Goal: Information Seeking & Learning: Stay updated

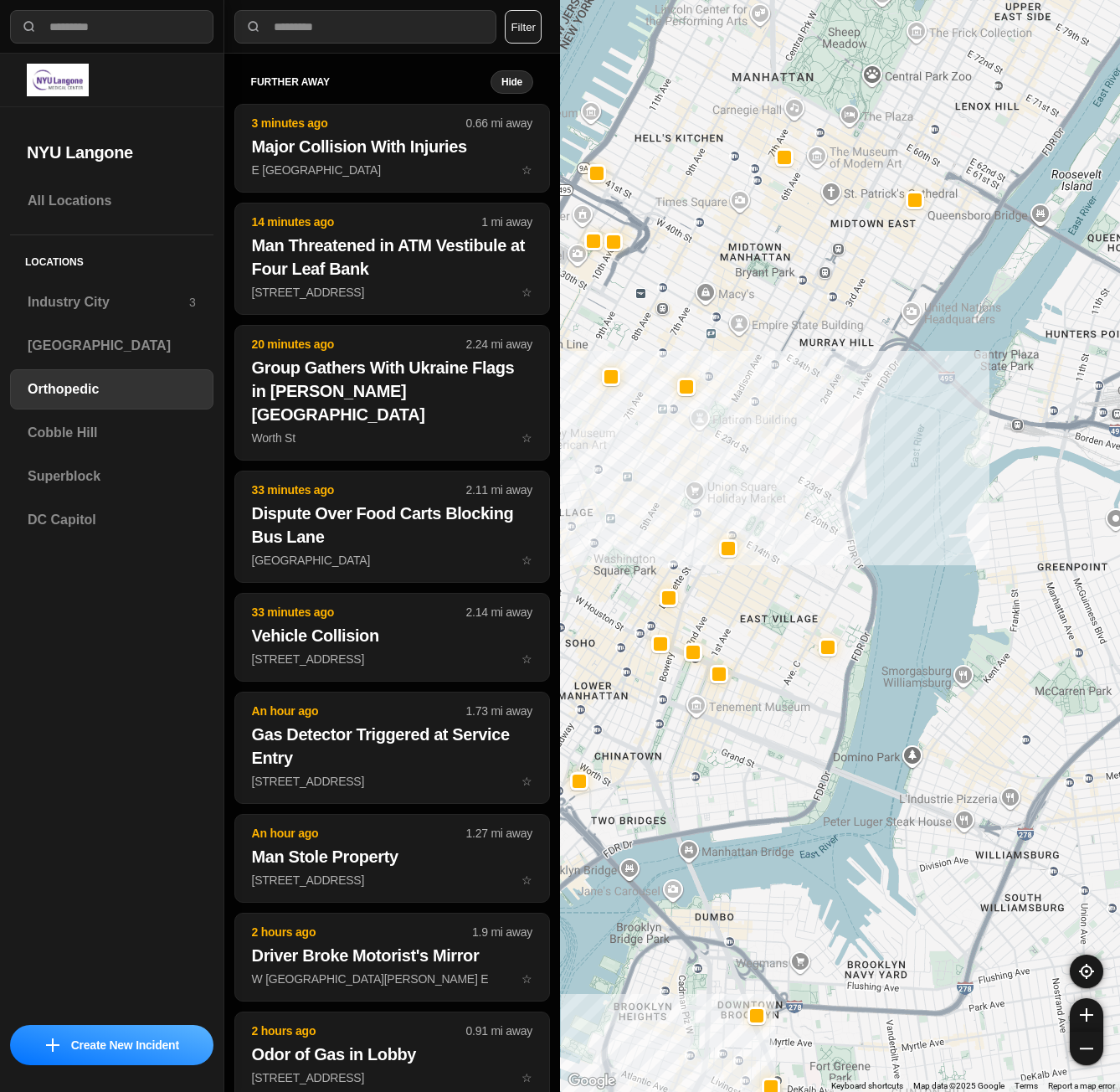
select select "*"
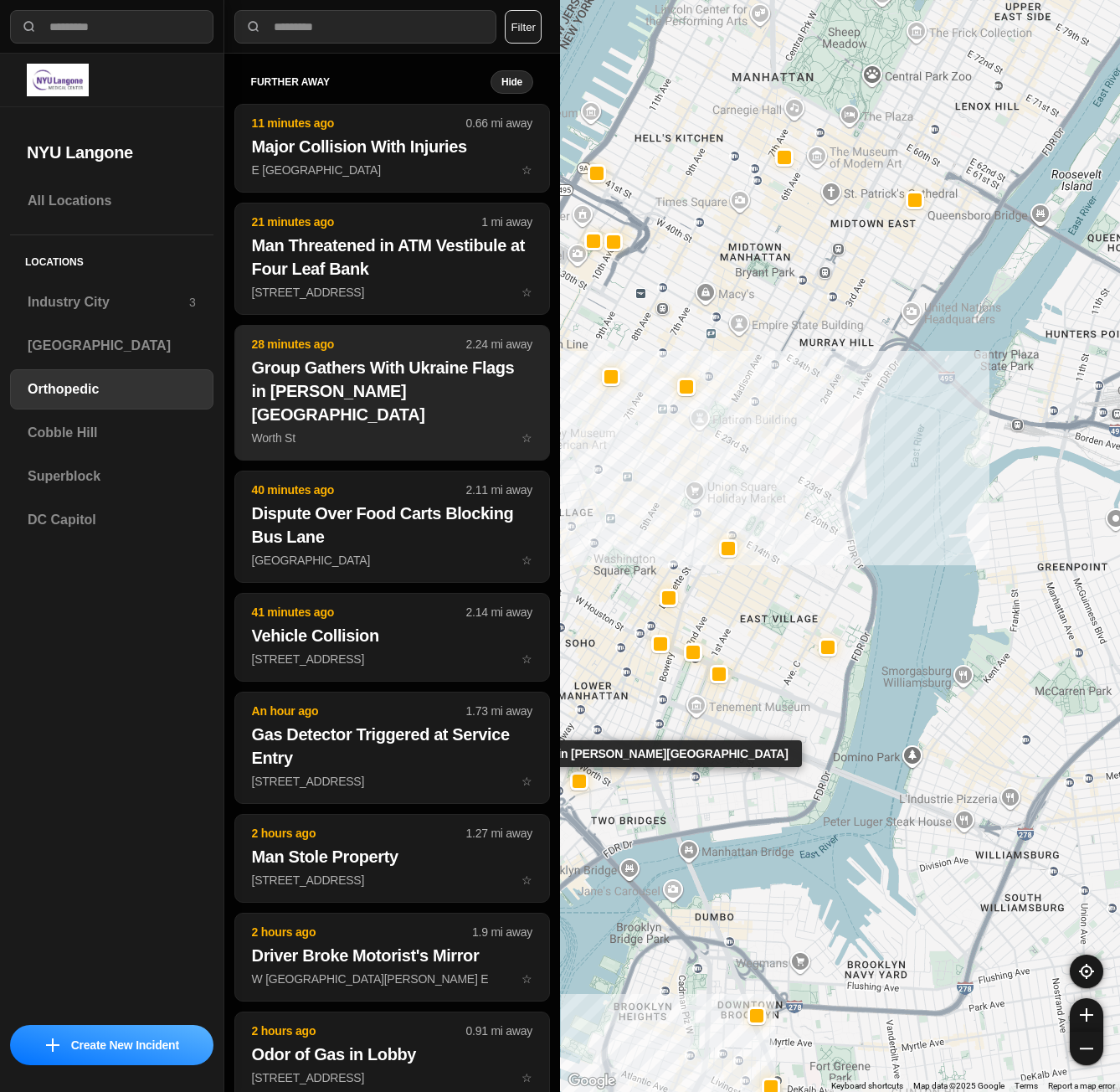
click at [354, 375] on h2 "Group Gathers With Ukraine Flags in [PERSON_NAME][GEOGRAPHIC_DATA]" at bounding box center [392, 391] width 280 height 70
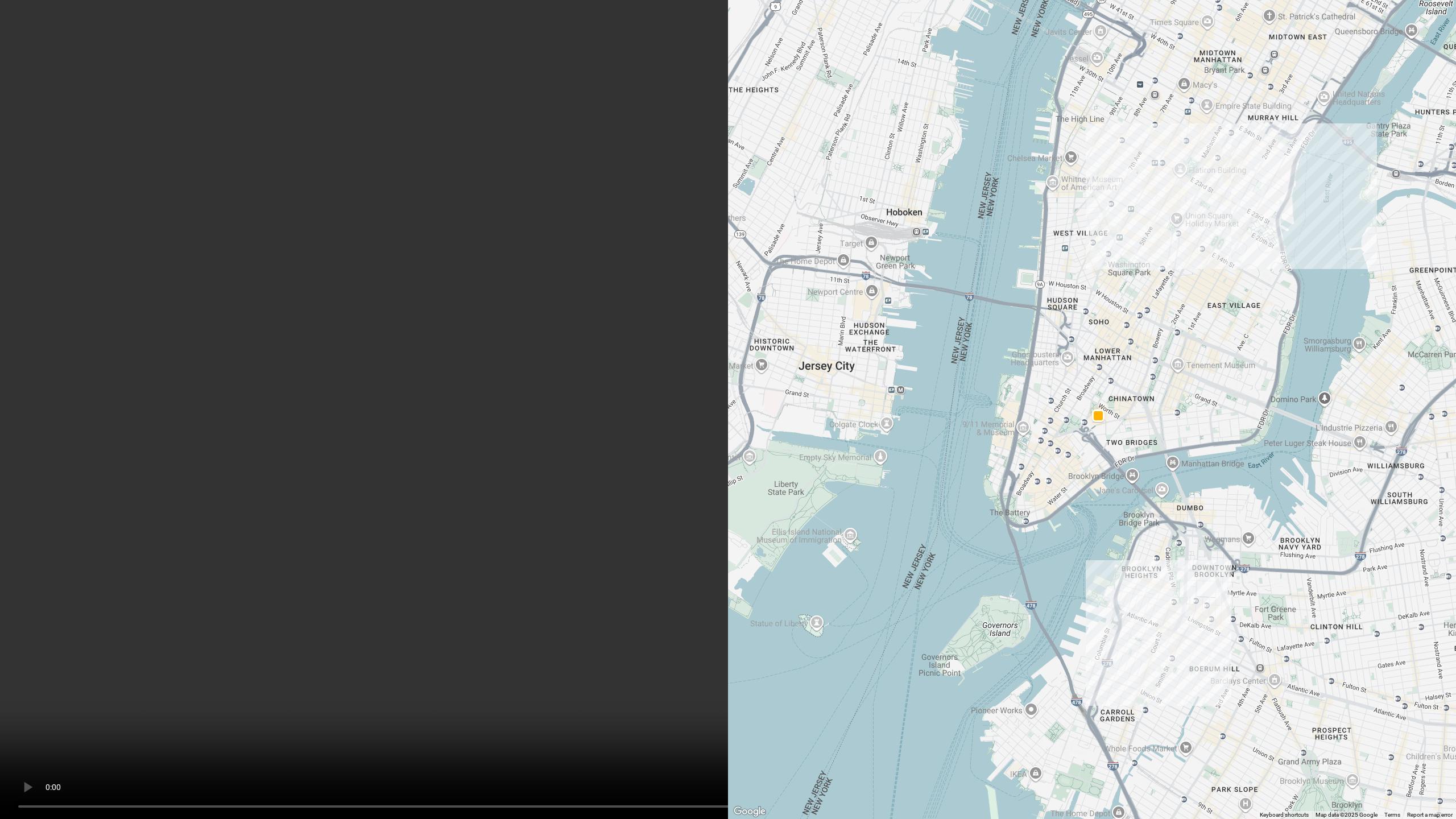
click at [702, 463] on video at bounding box center [728, 409] width 1456 height 819
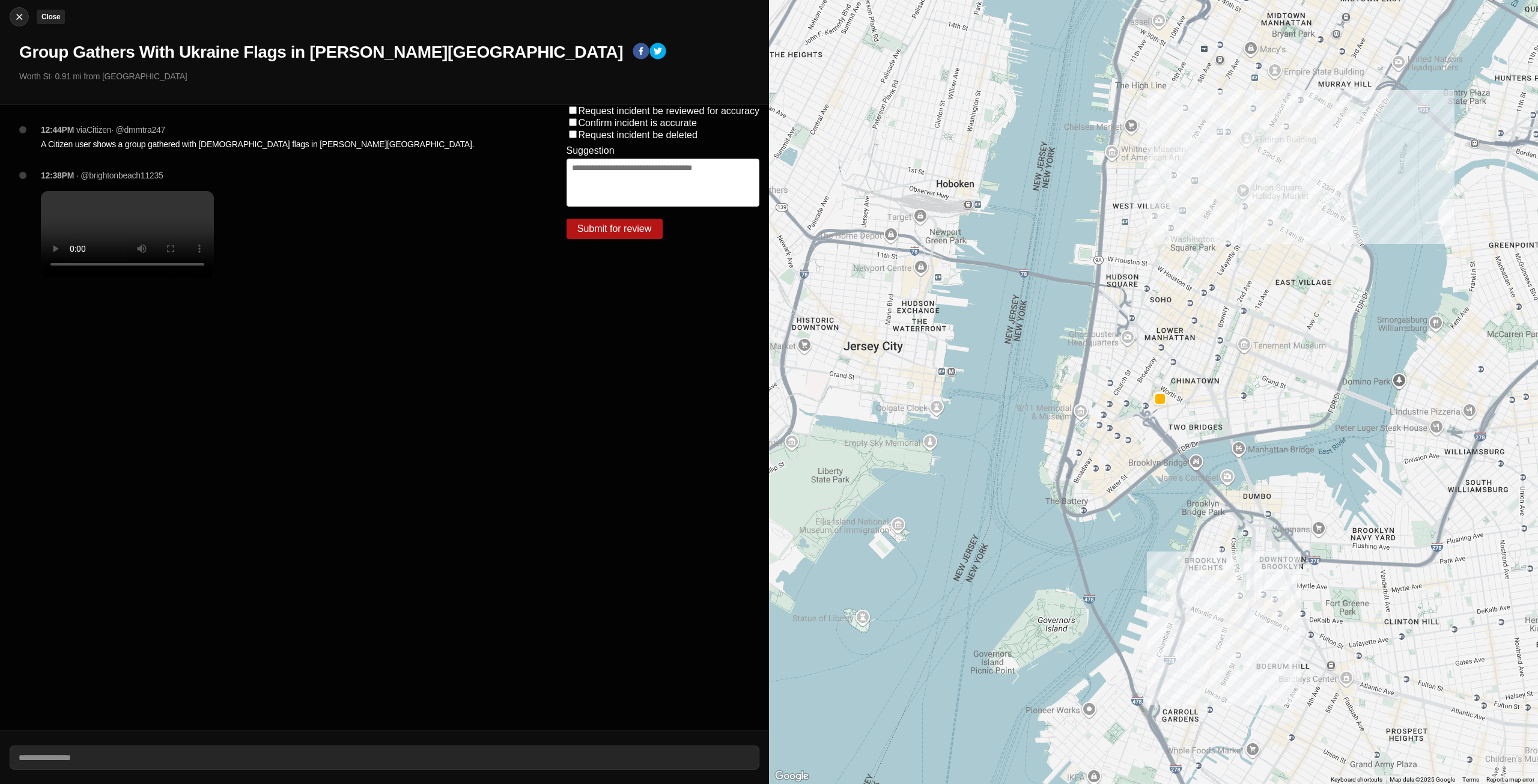
click at [23, 18] on img at bounding box center [19, 16] width 12 height 12
select select "*"
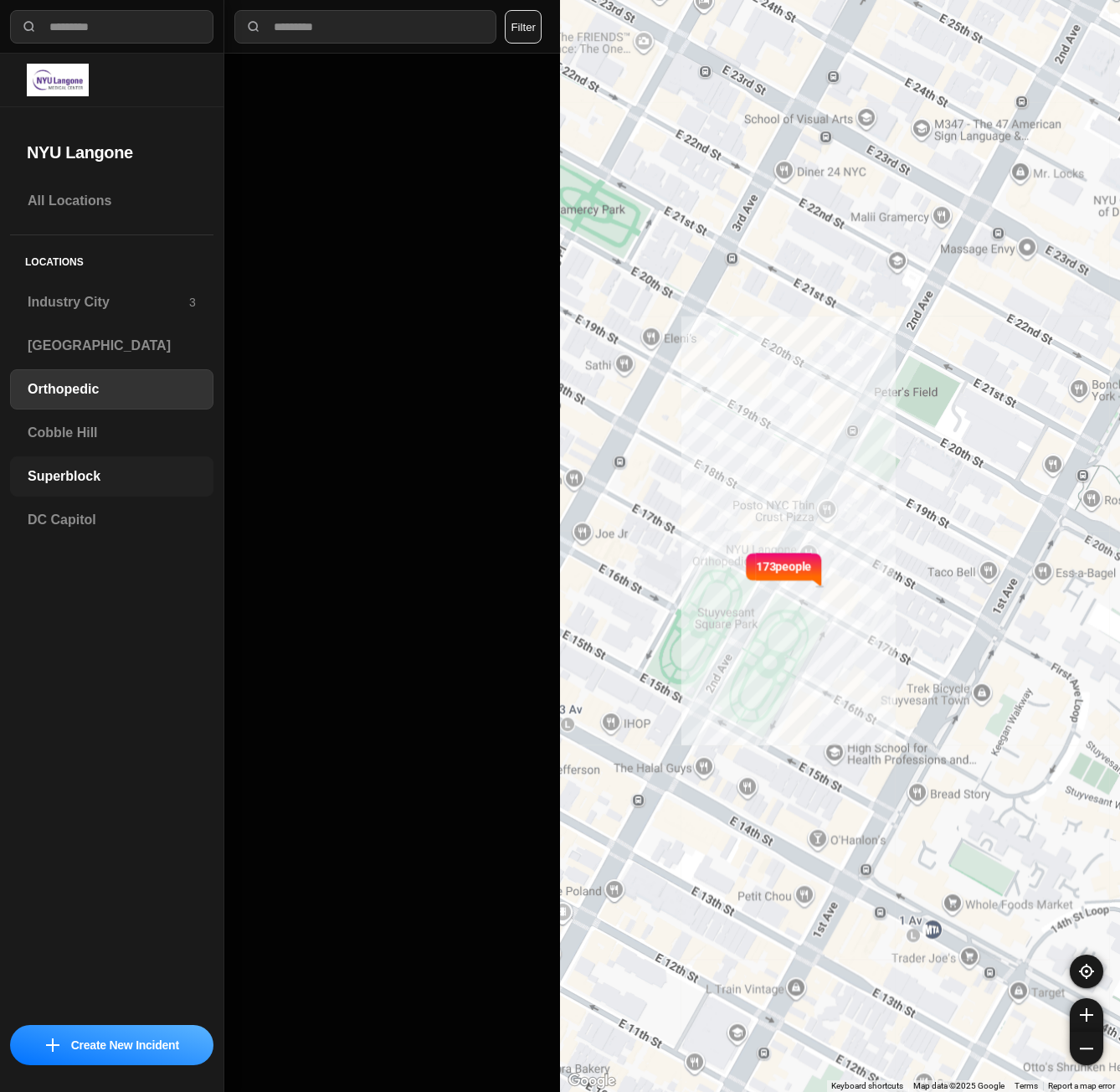
click at [93, 487] on div "Superblock" at bounding box center [111, 476] width 203 height 40
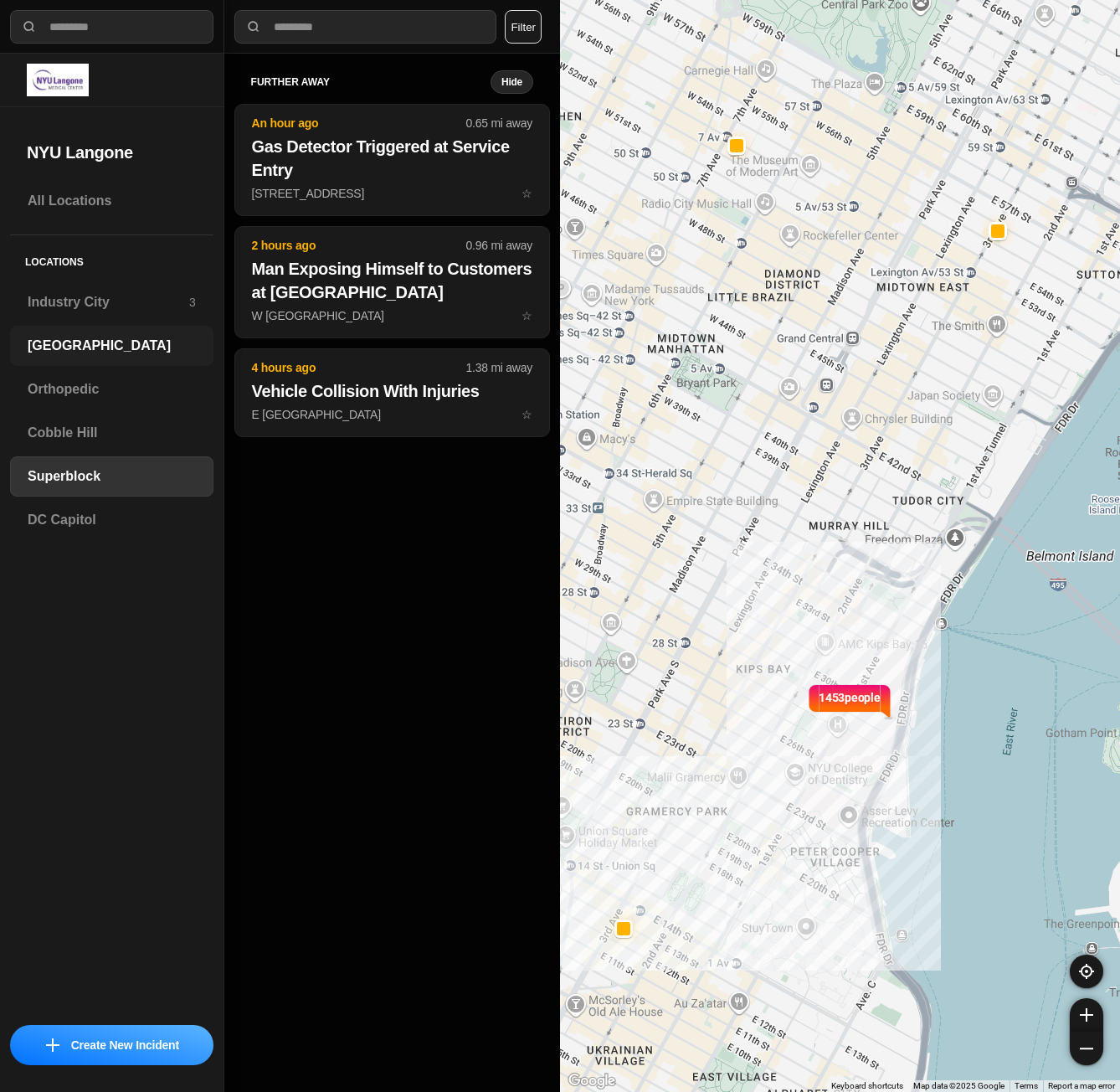
click at [103, 341] on h3 "[GEOGRAPHIC_DATA]" at bounding box center [111, 345] width 168 height 21
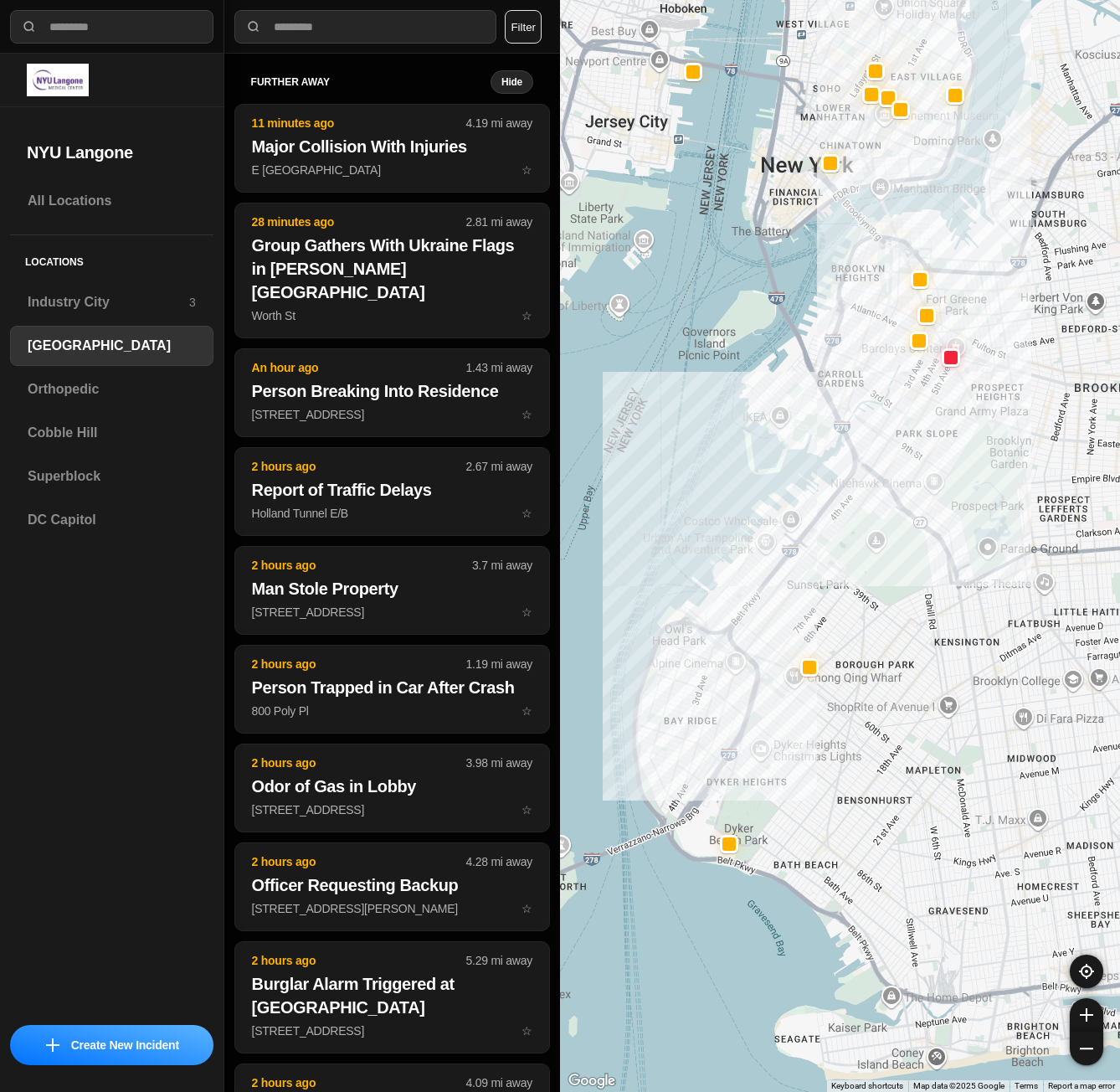
drag, startPoint x: 929, startPoint y: 617, endPoint x: 872, endPoint y: 679, distance: 84.2
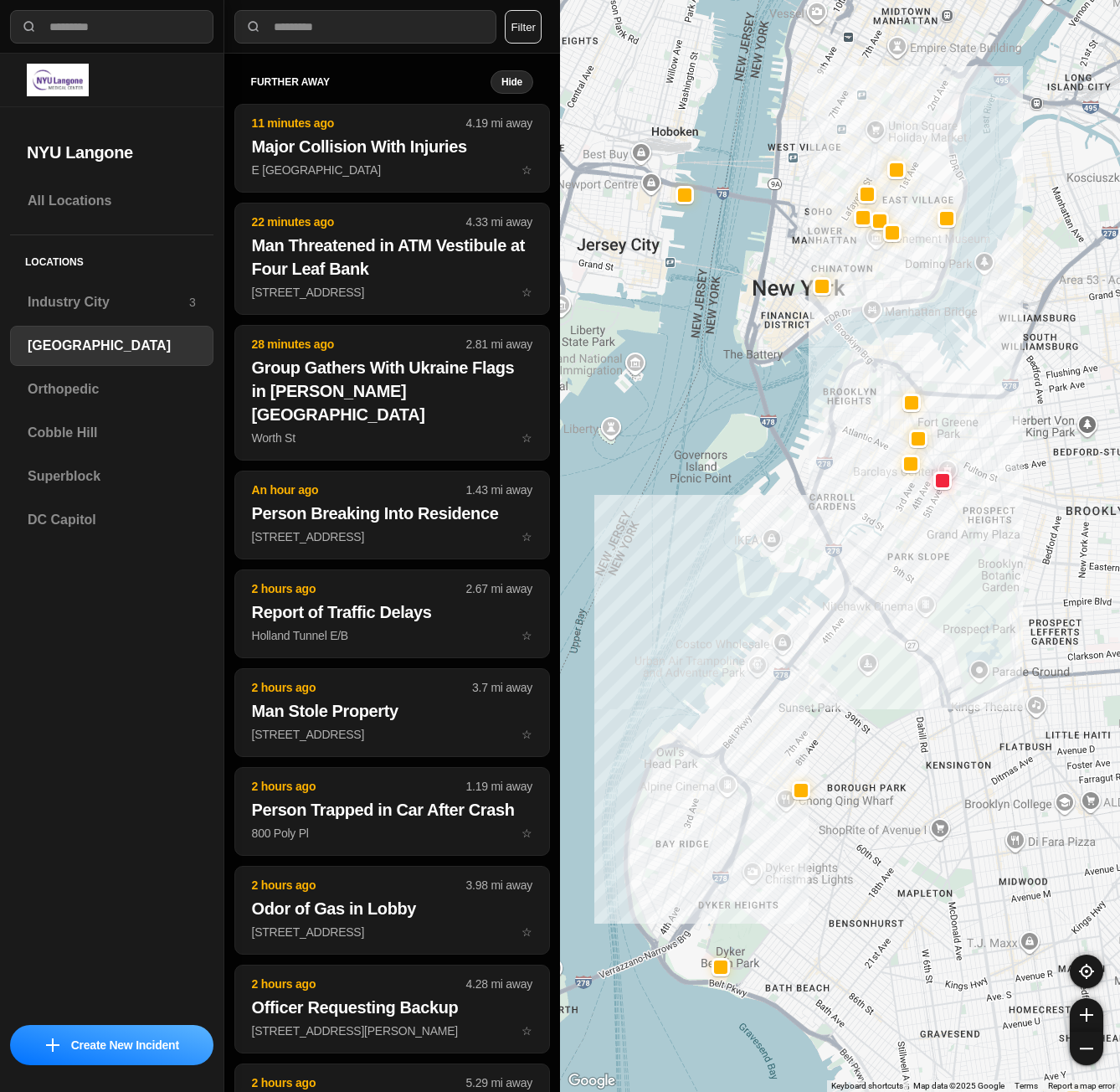
drag, startPoint x: 999, startPoint y: 320, endPoint x: 997, endPoint y: 466, distance: 146.0
click at [997, 466] on div at bounding box center [840, 546] width 560 height 1092
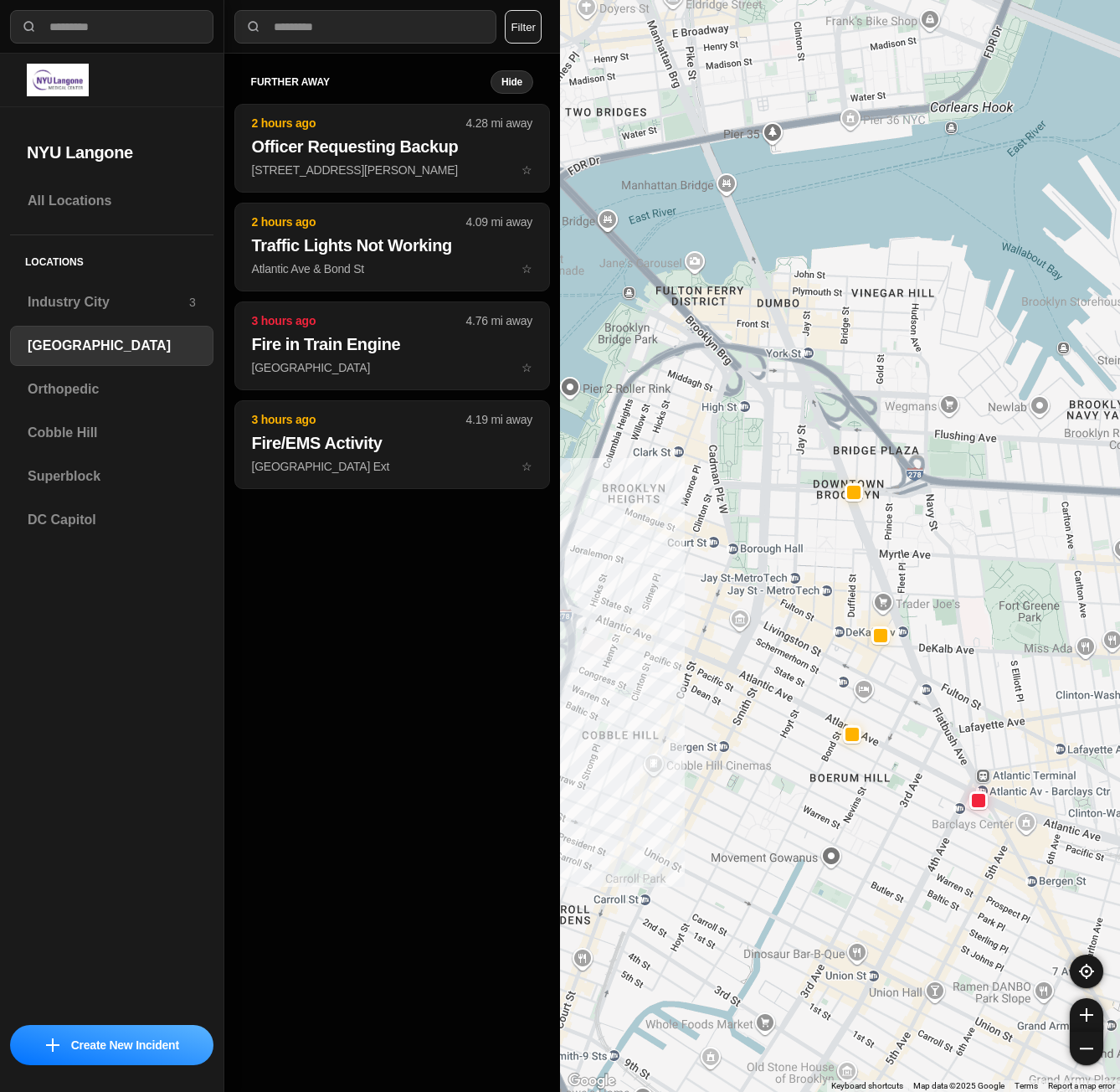
drag, startPoint x: 902, startPoint y: 467, endPoint x: 966, endPoint y: 463, distance: 64.1
click at [966, 463] on div "421 people" at bounding box center [840, 546] width 560 height 1092
